Goal: Navigation & Orientation: Find specific page/section

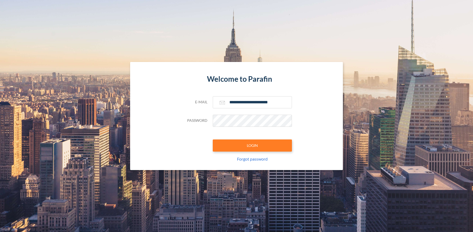
type input "**********"
click at [252, 145] on button "LOGIN" at bounding box center [252, 146] width 79 height 12
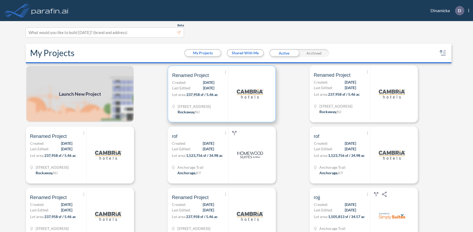
scroll to position [1, 0]
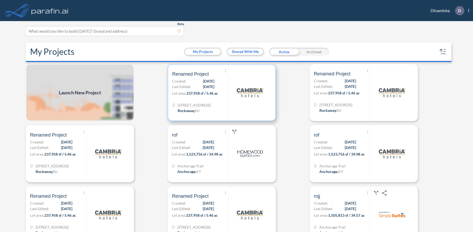
click at [222, 92] on p "Lot area: 237,958 sf / 5.46 ac" at bounding box center [200, 95] width 56 height 8
